Goal: Task Accomplishment & Management: Complete application form

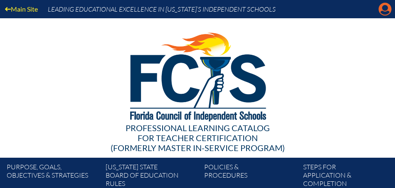
click at [386, 10] on icon "Manage account" at bounding box center [385, 8] width 13 height 13
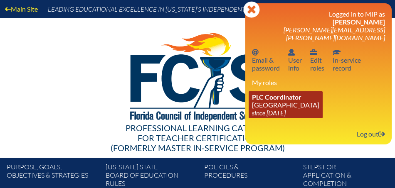
click at [279, 95] on link "PLC Coordinator [GEOGRAPHIC_DATA] since [DATE]" at bounding box center [286, 105] width 74 height 27
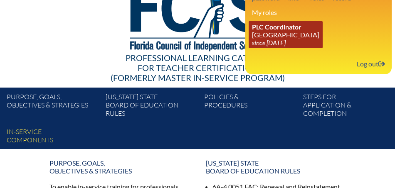
scroll to position [83, 0]
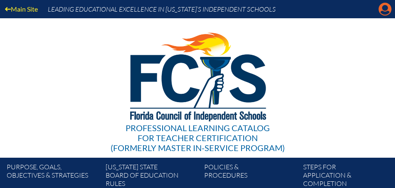
click at [387, 7] on icon "Manage account" at bounding box center [385, 8] width 13 height 13
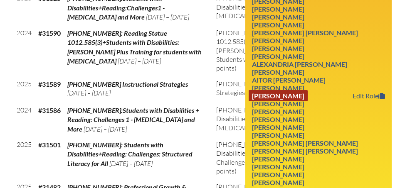
scroll to position [666, 0]
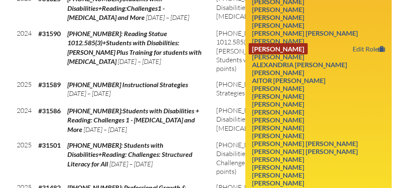
click at [292, 43] on link "Aida Pineiro" at bounding box center [278, 48] width 59 height 11
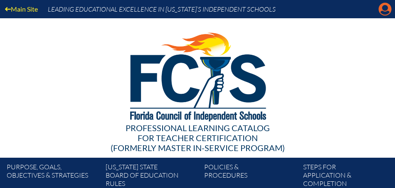
click at [387, 9] on icon "Manage account" at bounding box center [385, 8] width 13 height 13
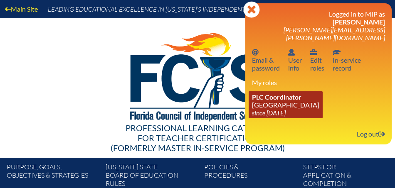
click at [281, 95] on link "PLC Coordinator [GEOGRAPHIC_DATA] since [DATE]" at bounding box center [286, 105] width 74 height 27
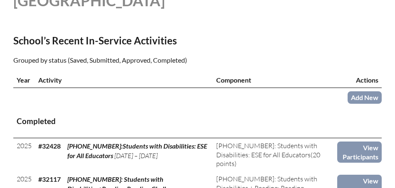
scroll to position [290, 0]
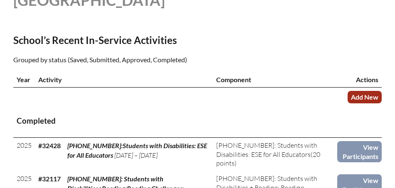
click at [357, 94] on link "Add New" at bounding box center [365, 97] width 34 height 12
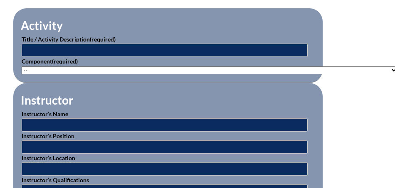
scroll to position [318, 0]
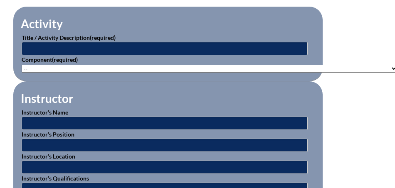
click at [29, 65] on select"]"] "-- [PHONE_NUMBER]: Appropriate Art Activities [PHONE_NUMBER]: Concept and Art P…" at bounding box center [210, 69] width 376 height 8
select select"]"] "20399"
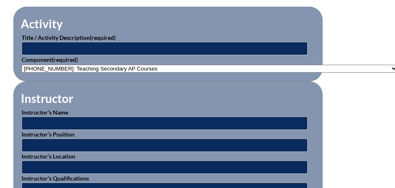
click at [22, 65] on select"]"] "-- 1-000-001: Appropriate Art Activities 1-000-002: Concept and Art Process for…" at bounding box center [210, 69] width 376 height 8
click at [56, 44] on input "text" at bounding box center [165, 48] width 286 height 13
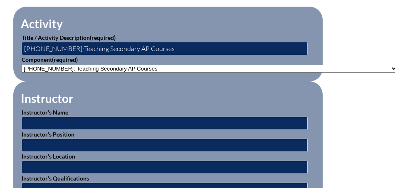
type input "2-007-007:Teaching Secondary AP Courses"
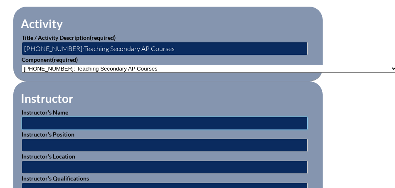
click at [29, 120] on input "text" at bounding box center [165, 123] width 286 height 13
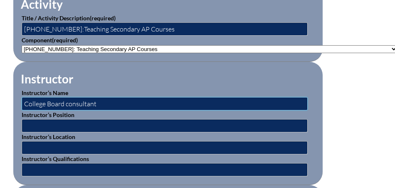
scroll to position [339, 0]
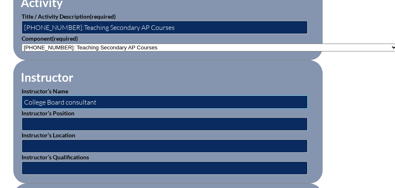
type input "College Board consultant"
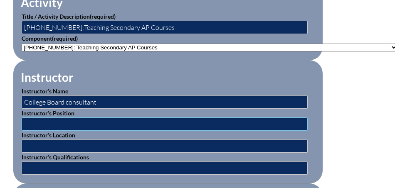
click at [37, 119] on input "text" at bounding box center [165, 124] width 286 height 13
type input "consultant"
click at [34, 144] on input "text" at bounding box center [165, 146] width 286 height 13
type input "Taft"
click at [32, 164] on input "text" at bounding box center [165, 168] width 286 height 13
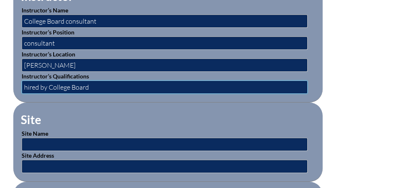
scroll to position [424, 0]
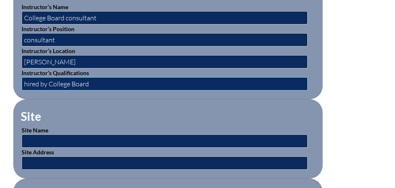
type input "hired by College Board"
click at [40, 136] on input "text" at bounding box center [165, 141] width 286 height 13
type input "[PERSON_NAME] Prep School"
click at [28, 158] on input "text" at bounding box center [165, 163] width 286 height 13
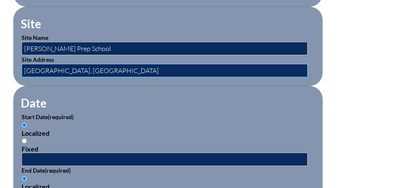
scroll to position [529, 0]
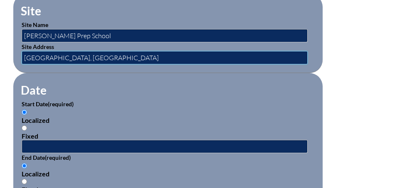
type input "[GEOGRAPHIC_DATA], [GEOGRAPHIC_DATA]"
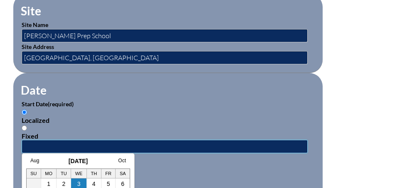
click at [29, 140] on input "text" at bounding box center [165, 146] width 286 height 13
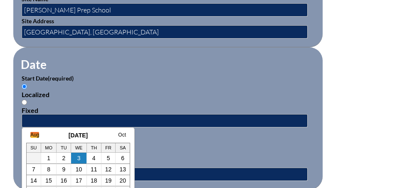
click at [34, 134] on link "Aug" at bounding box center [34, 135] width 9 height 6
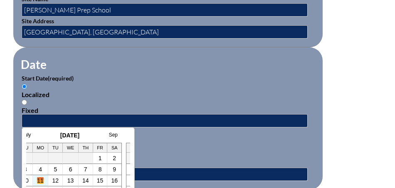
click at [41, 181] on link "11" at bounding box center [40, 181] width 7 height 7
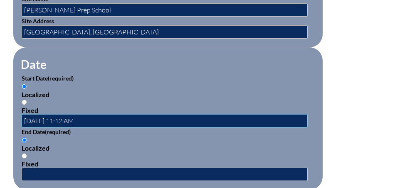
scroll to position [571, 0]
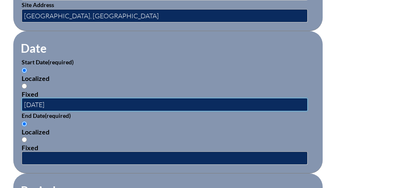
type input "2025-07-01"
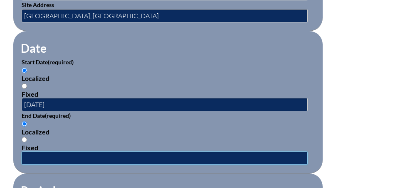
click at [53, 154] on input "text" at bounding box center [165, 158] width 286 height 13
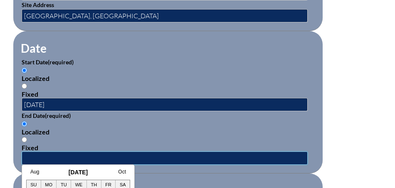
scroll to position [584, 0]
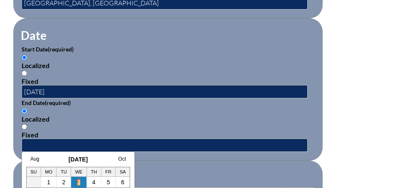
click at [79, 183] on link "3" at bounding box center [78, 182] width 3 height 7
type input "2025-09-03 11:13 AM"
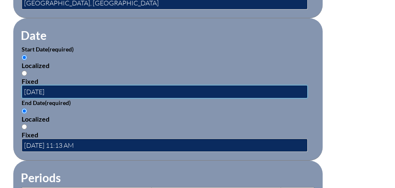
click at [64, 87] on input "2025-07-01" at bounding box center [165, 91] width 286 height 13
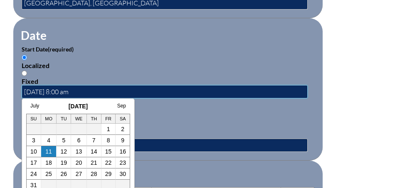
scroll to position [610, 0]
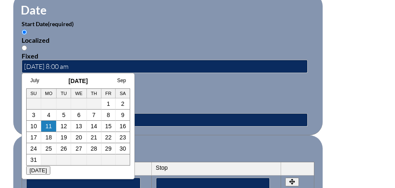
click at [155, 90] on div "Localized" at bounding box center [168, 94] width 293 height 8
click at [27, 87] on input "Localized" at bounding box center [24, 85] width 5 height 5
drag, startPoint x: 84, startPoint y: 61, endPoint x: 76, endPoint y: 61, distance: 7.9
click at [76, 61] on input "2025-07-01 8:00 am" at bounding box center [165, 66] width 286 height 13
click at [80, 62] on input "2025-07-01 8:00 AAM" at bounding box center [165, 66] width 286 height 13
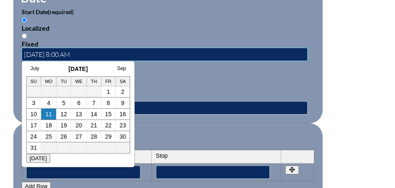
scroll to position [625, 0]
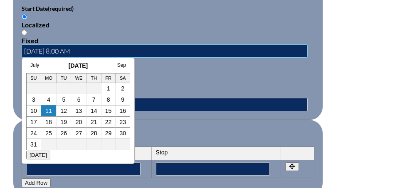
type input "2025-07-01 8:00 AM"
click at [211, 75] on div "Localized" at bounding box center [168, 78] width 293 height 8
click at [27, 73] on input "Localized" at bounding box center [24, 70] width 5 height 5
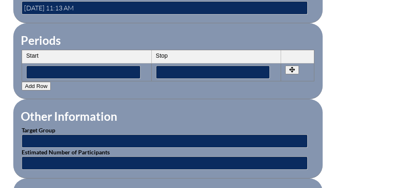
scroll to position [726, 0]
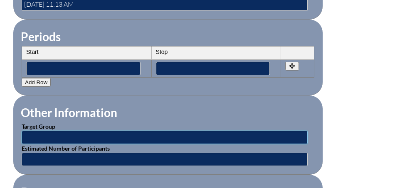
click at [48, 131] on input "text" at bounding box center [165, 137] width 286 height 13
type input "1"
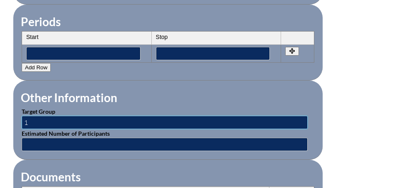
scroll to position [746, 0]
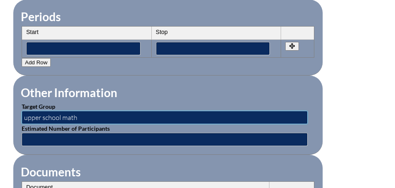
type input "upper school math"
click at [36, 134] on input "text" at bounding box center [165, 139] width 286 height 13
type input "1"
click at [96, 111] on input "upper school math" at bounding box center [165, 117] width 286 height 13
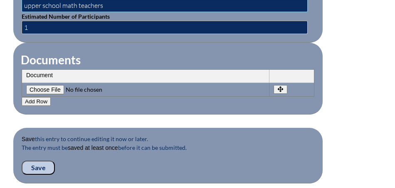
scroll to position [860, 0]
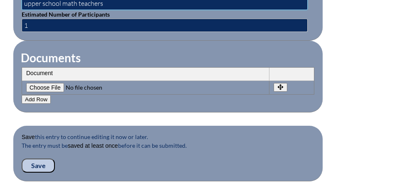
type input "upper school math teachers"
click at [39, 159] on input "Save" at bounding box center [38, 166] width 33 height 14
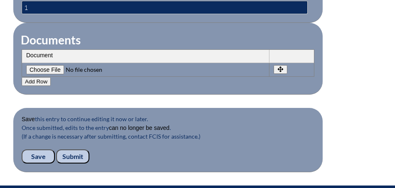
scroll to position [893, 0]
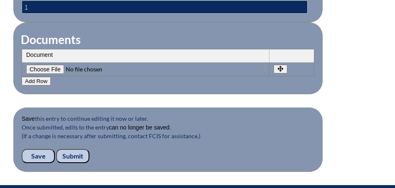
click at [72, 150] on input "Submit" at bounding box center [72, 156] width 33 height 14
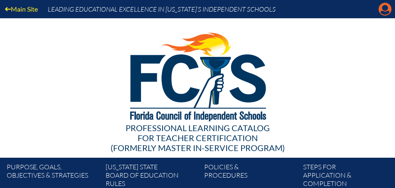
click at [384, 11] on icon at bounding box center [385, 9] width 13 height 13
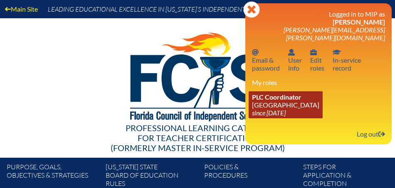
click at [277, 109] on icon "since [DATE]" at bounding box center [269, 113] width 34 height 8
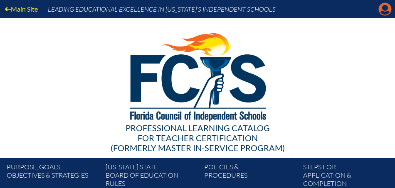
click at [384, 9] on icon "Manage account" at bounding box center [385, 8] width 13 height 13
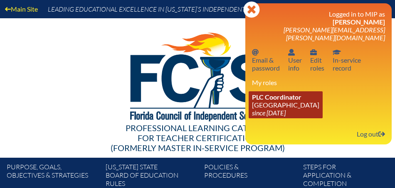
click at [289, 96] on link "PLC Coordinator Saint Andrew’s School since 2008 Aug 1" at bounding box center [286, 105] width 74 height 27
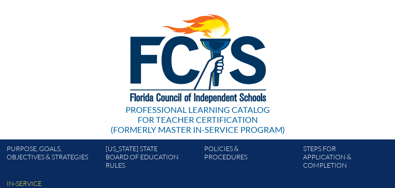
scroll to position [3, 0]
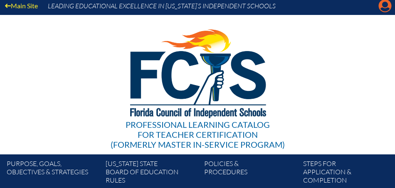
click at [387, 7] on icon at bounding box center [385, 6] width 13 height 13
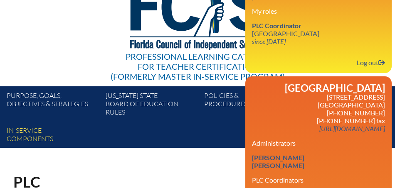
scroll to position [0, 0]
